Goal: Contribute content: Contribute content

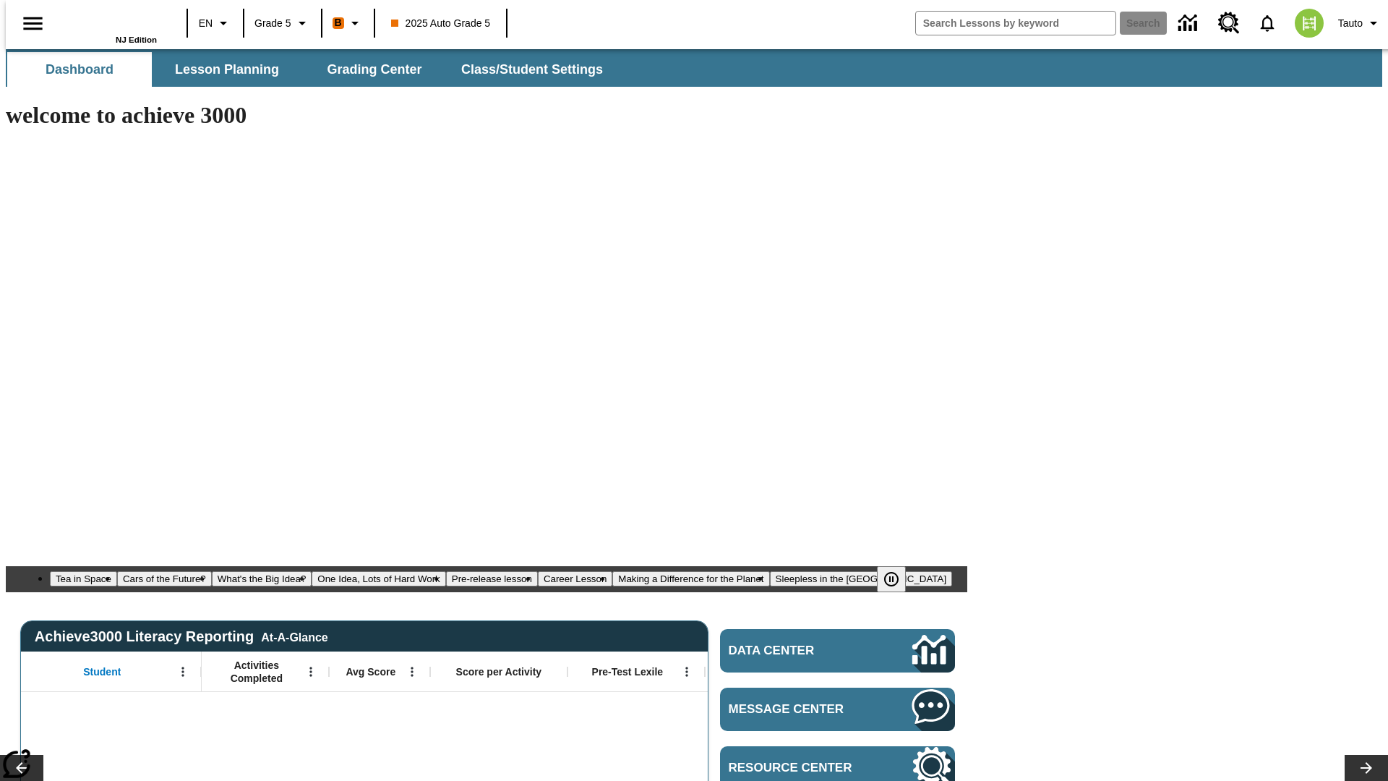
type input "-1"
click at [221, 69] on span "Lesson Planning" at bounding box center [227, 69] width 104 height 17
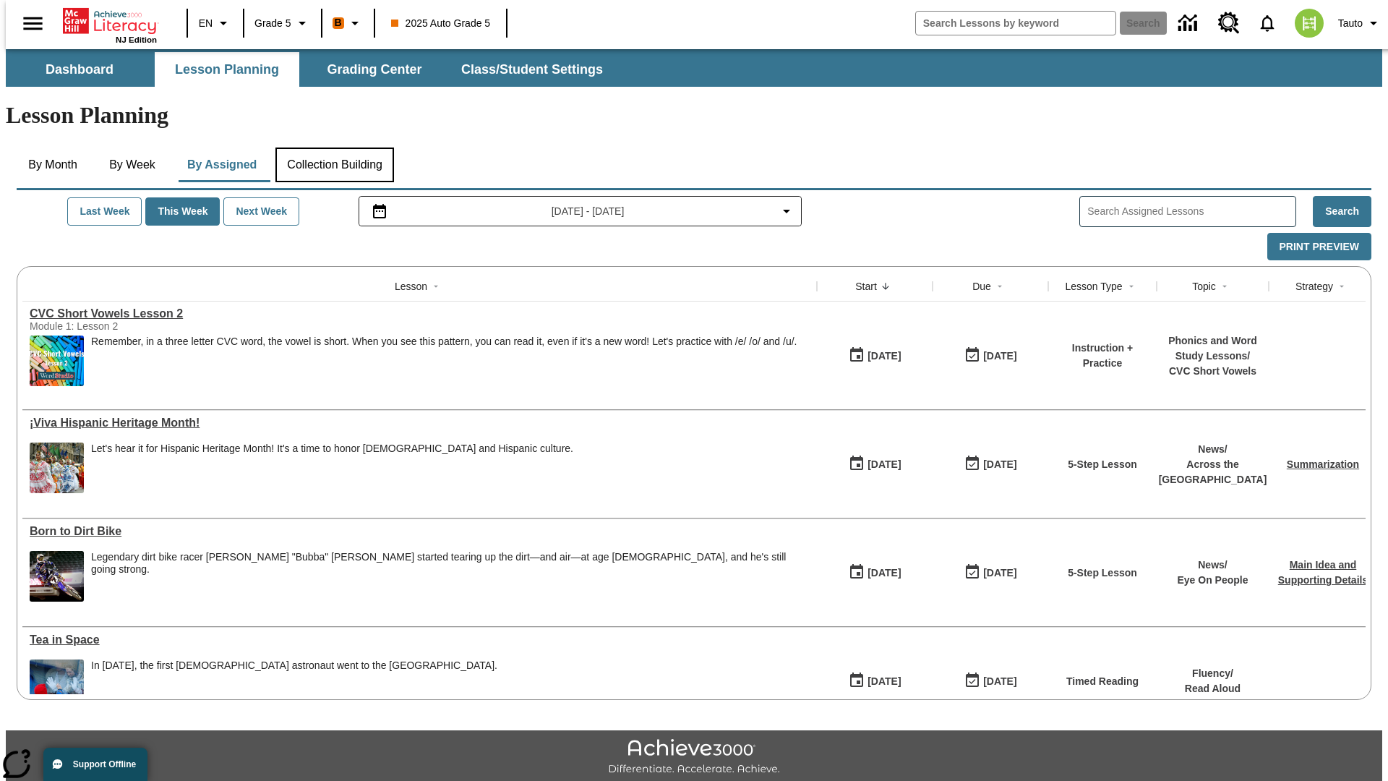
click at [333, 147] on button "Collection Building" at bounding box center [334, 164] width 119 height 35
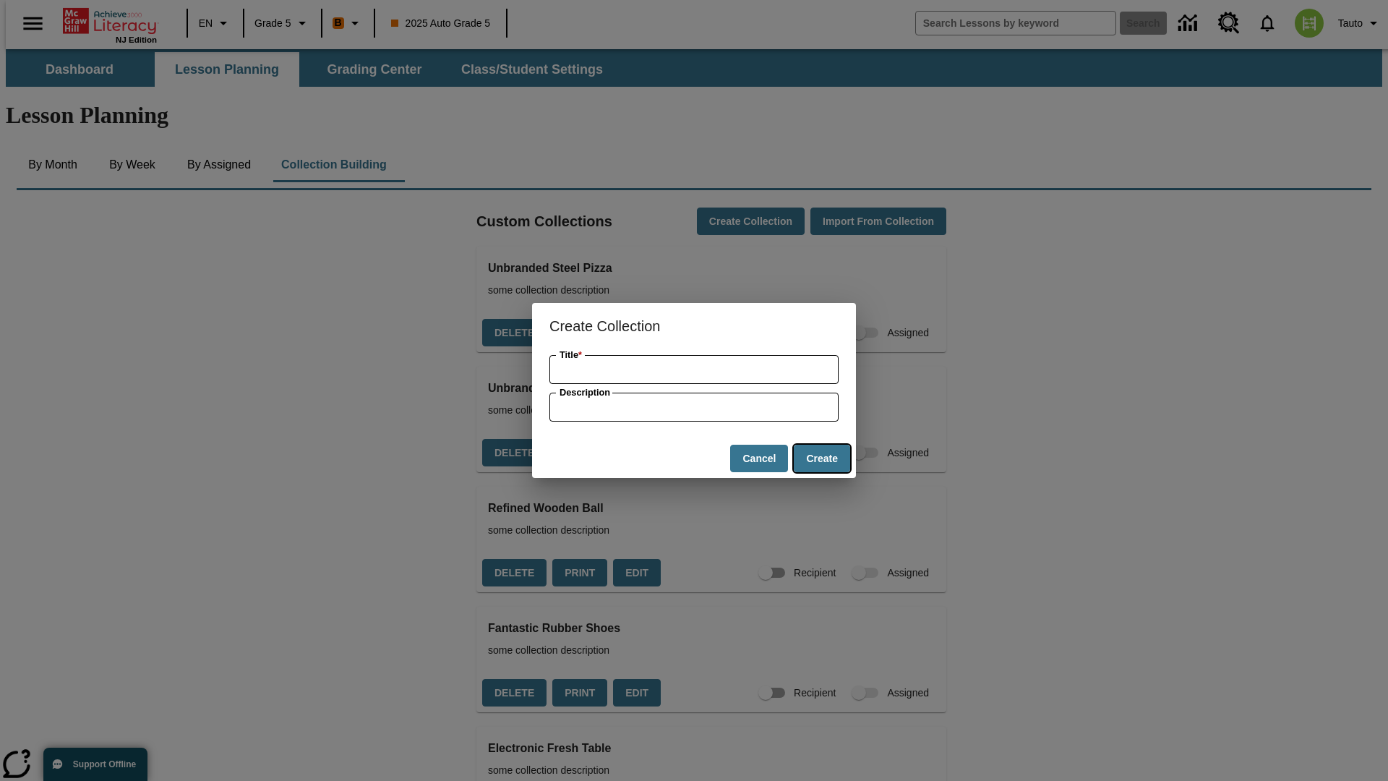
click at [821, 458] on button "Create" at bounding box center [822, 459] width 56 height 28
type input "Luxurious Metal Computer"
type input "some collection description"
click at [821, 458] on button "Create" at bounding box center [822, 459] width 56 height 28
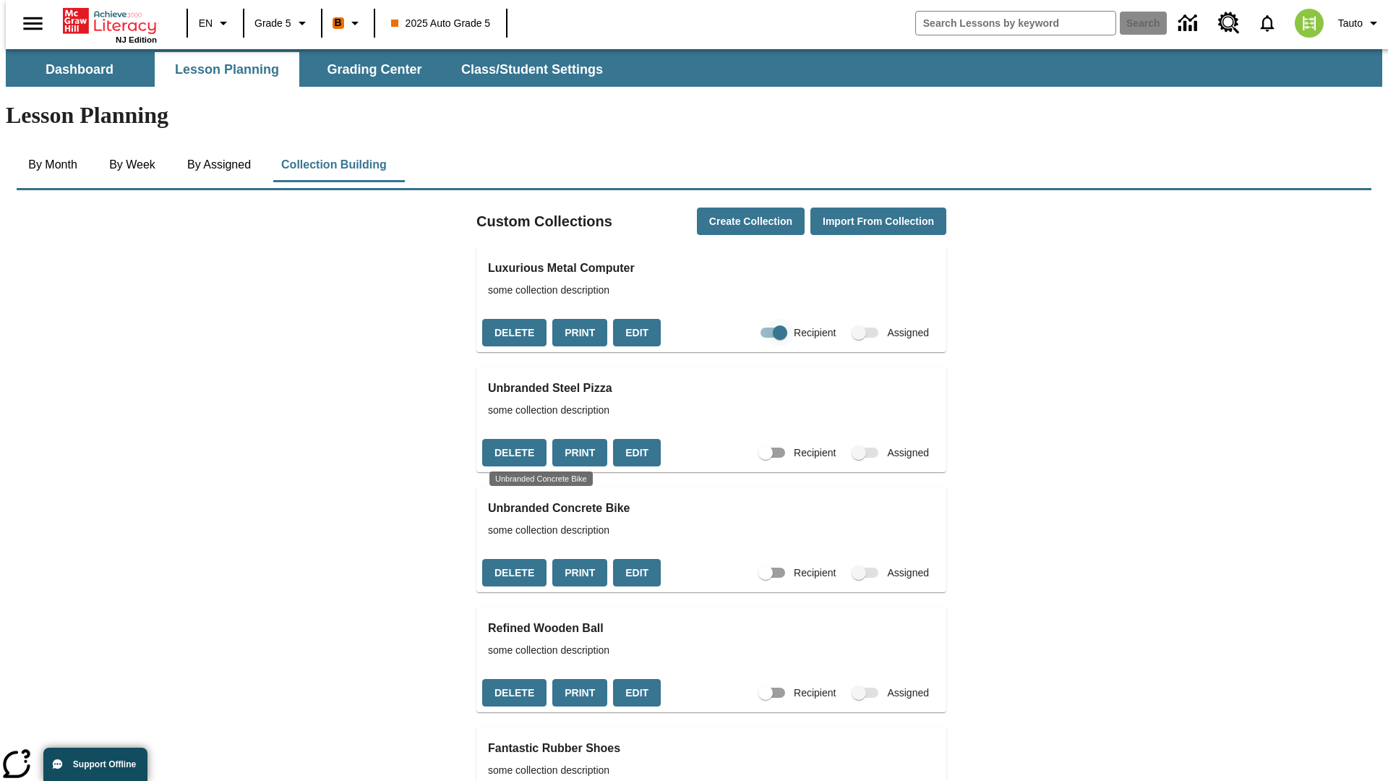
click at [755, 319] on input "Recipient" at bounding box center [780, 332] width 82 height 27
checkbox input "false"
click at [512, 319] on button "Delete" at bounding box center [514, 333] width 64 height 28
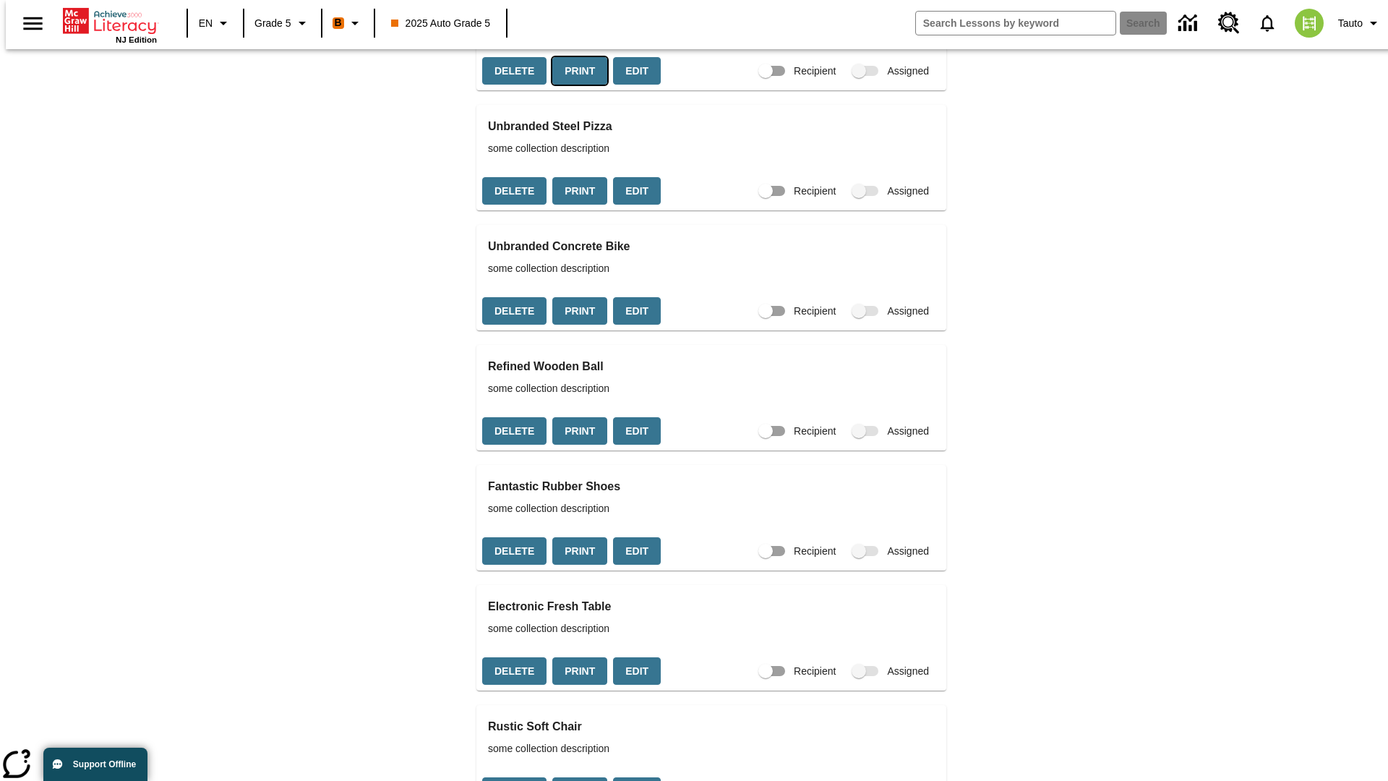
click at [575, 85] on button "Print" at bounding box center [579, 71] width 55 height 28
